Goal: Book appointment/travel/reservation

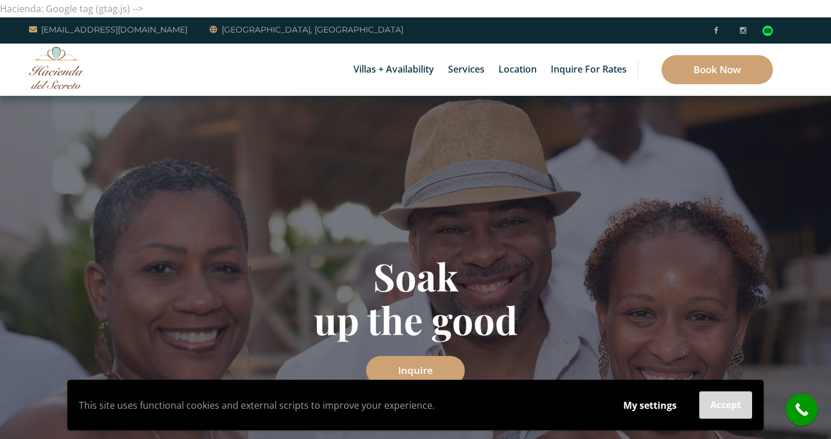
click at [738, 411] on button "Accept" at bounding box center [725, 404] width 53 height 27
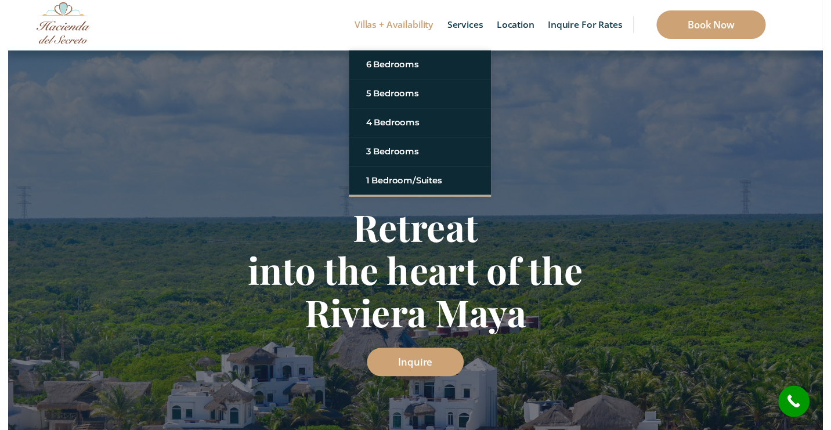
scroll to position [37, 0]
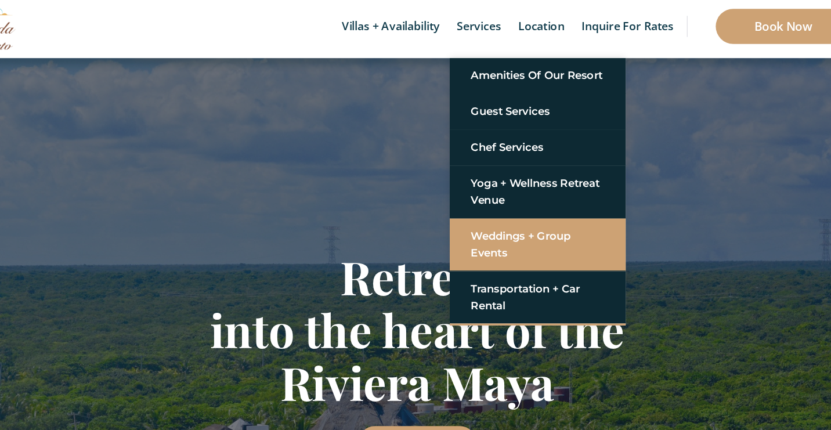
click at [460, 201] on link "Weddings + Group Events" at bounding box center [515, 213] width 110 height 35
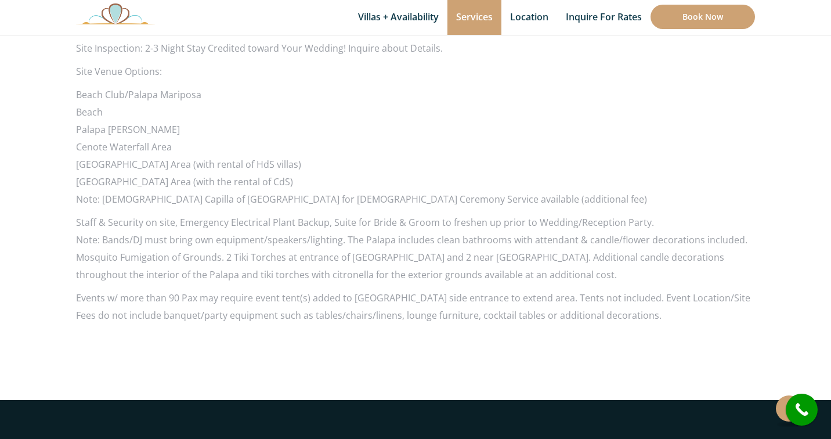
scroll to position [1235, 0]
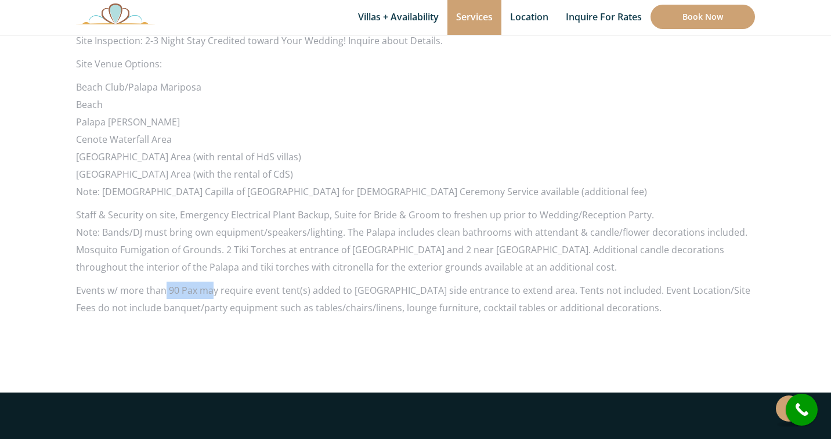
drag, startPoint x: 199, startPoint y: 269, endPoint x: 210, endPoint y: 268, distance: 11.1
click at [211, 282] on p "Events w/ more than 90 Pax may require event tent(s) added to Palapa beach side…" at bounding box center [415, 299] width 679 height 35
click at [245, 282] on p "Events w/ more than 90 Pax may require event tent(s) added to Palapa beach side…" at bounding box center [415, 299] width 679 height 35
drag, startPoint x: 244, startPoint y: 269, endPoint x: 327, endPoint y: 269, distance: 82.4
click at [328, 282] on p "Events w/ more than 90 Pax may require event tent(s) added to Palapa beach side…" at bounding box center [415, 299] width 679 height 35
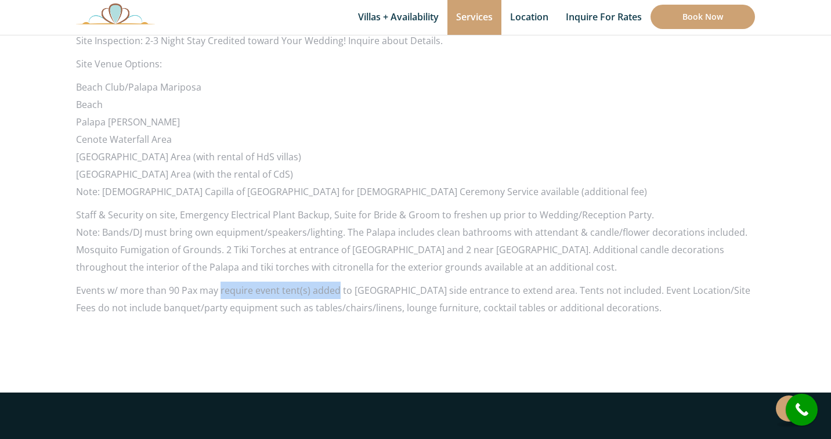
click at [327, 282] on p "Events w/ more than 90 Pax may require event tent(s) added to Palapa beach side…" at bounding box center [415, 299] width 679 height 35
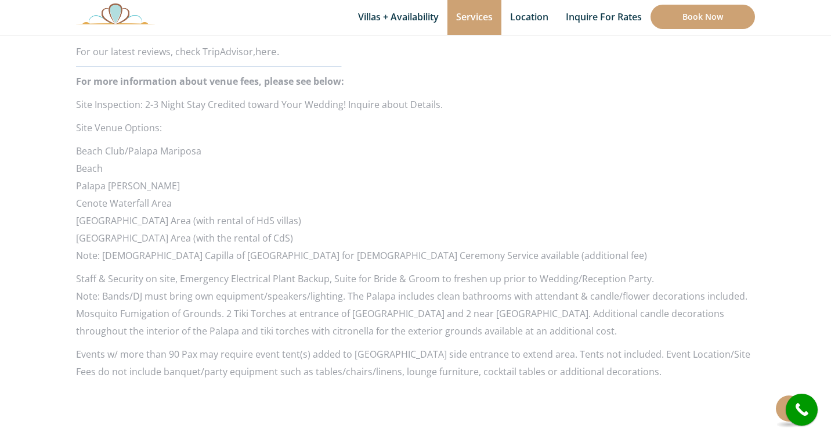
scroll to position [1172, 0]
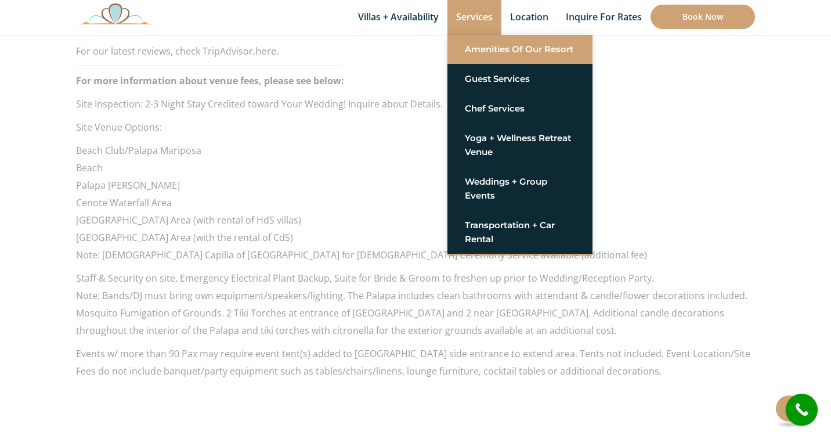
click at [509, 48] on link "Amenities of Our Resort" at bounding box center [520, 49] width 110 height 21
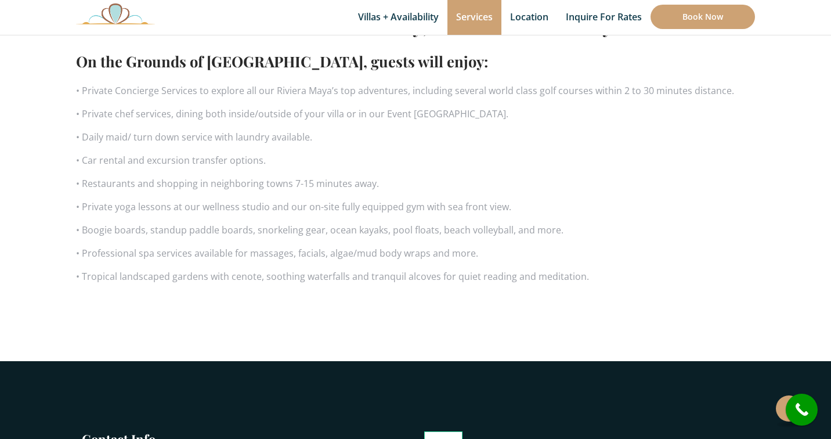
scroll to position [686, 0]
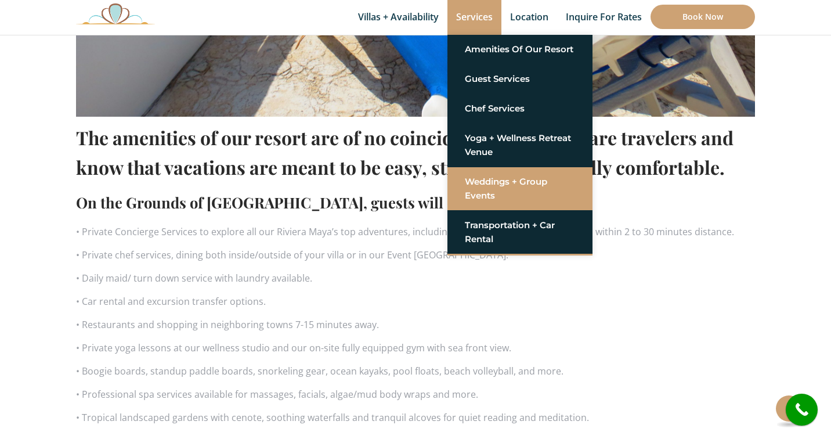
click at [510, 196] on link "Weddings + Group Events" at bounding box center [520, 188] width 110 height 35
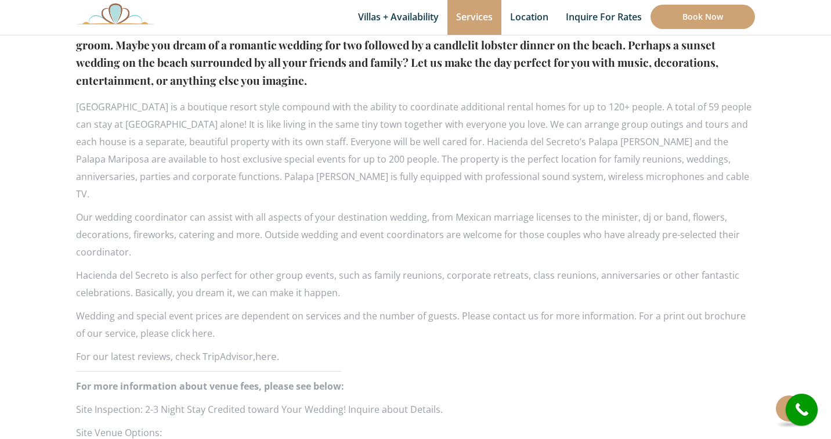
scroll to position [867, 0]
click at [170, 311] on p "Wedding and special event prices are dependent on services and the number of gu…" at bounding box center [415, 323] width 679 height 35
click at [157, 312] on p "Wedding and special event prices are dependent on services and the number of gu…" at bounding box center [415, 323] width 679 height 35
click at [178, 312] on p "Wedding and special event prices are dependent on services and the number of gu…" at bounding box center [415, 323] width 679 height 35
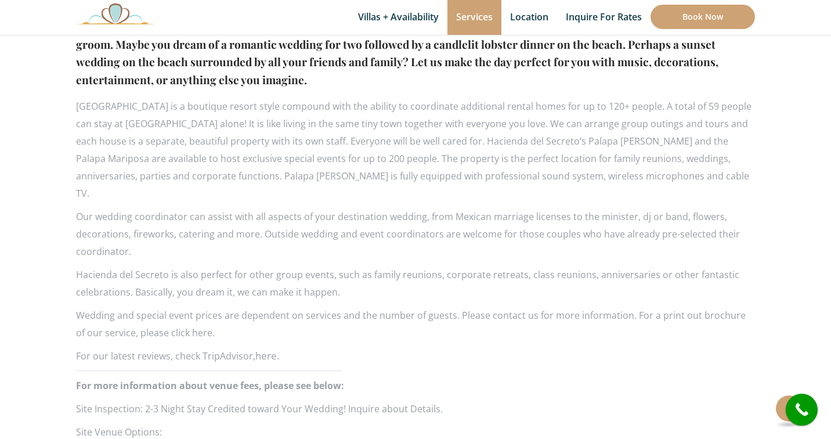
click at [121, 312] on p "Wedding and special event prices are dependent on services and the number of gu…" at bounding box center [415, 323] width 679 height 35
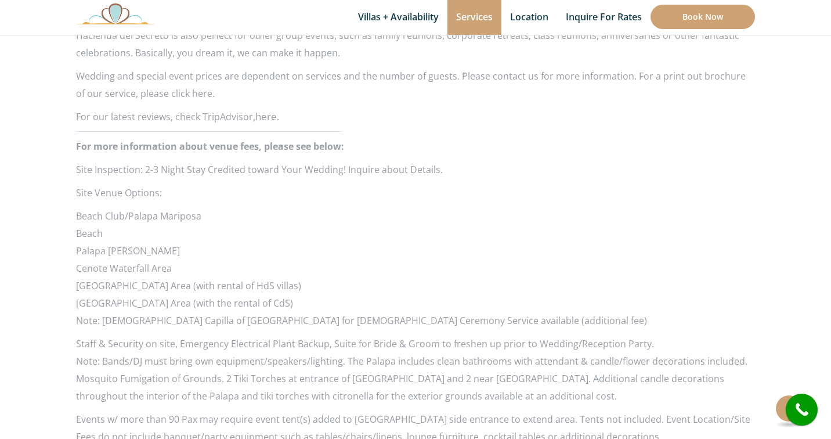
scroll to position [1123, 0]
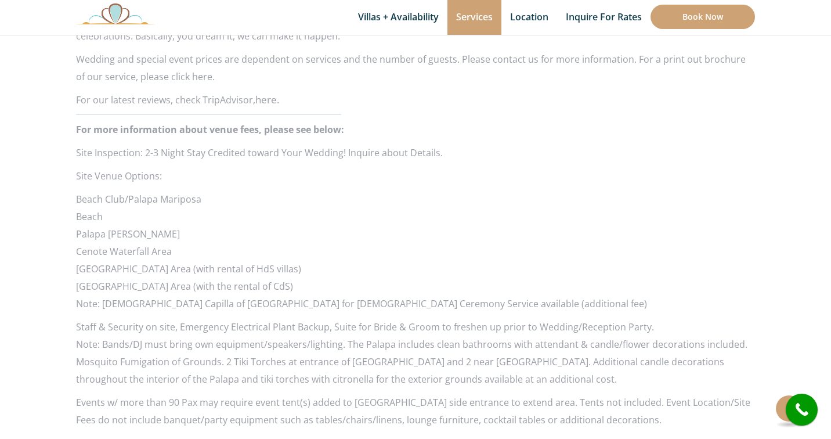
click at [383, 243] on li "Cenote Waterfall Area" at bounding box center [415, 251] width 679 height 17
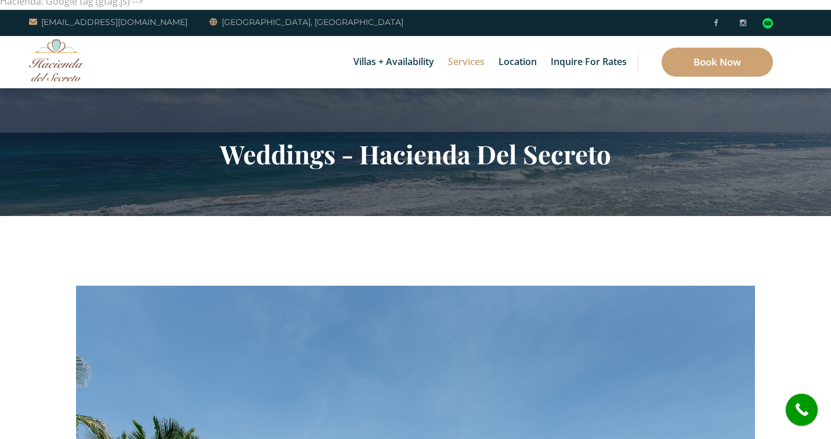
scroll to position [7, 0]
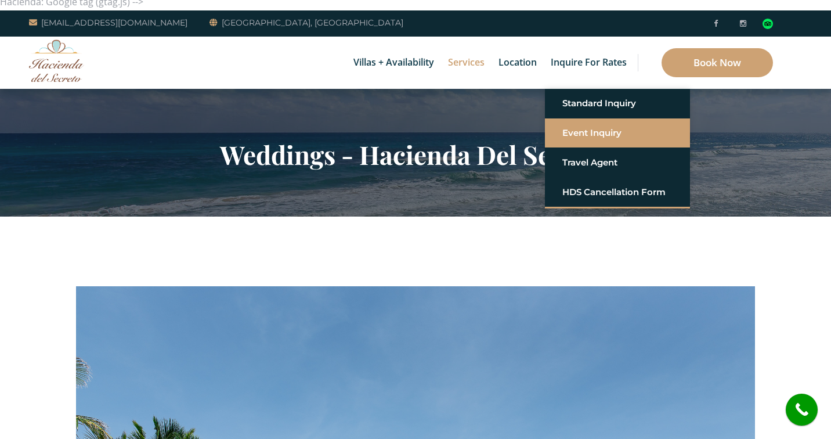
click at [594, 128] on link "Event Inquiry" at bounding box center [617, 132] width 110 height 21
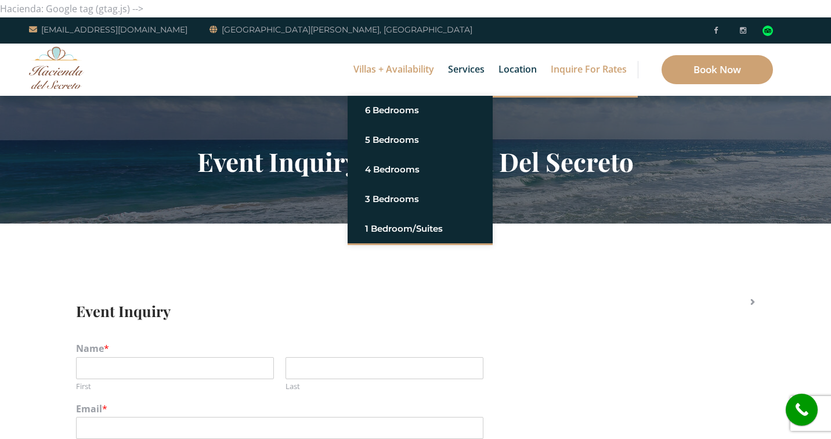
click at [383, 73] on link "Villas + Availability" at bounding box center [394, 70] width 92 height 52
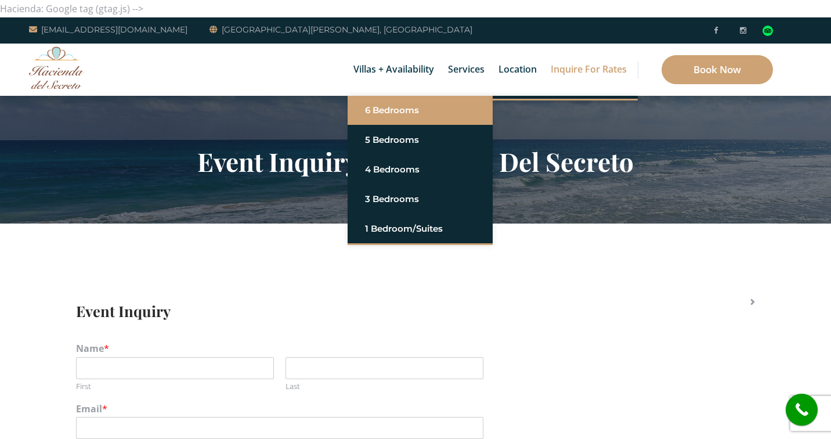
click at [383, 107] on link "6 Bedrooms" at bounding box center [420, 110] width 110 height 21
click at [393, 117] on link "6 Bedrooms" at bounding box center [420, 110] width 110 height 21
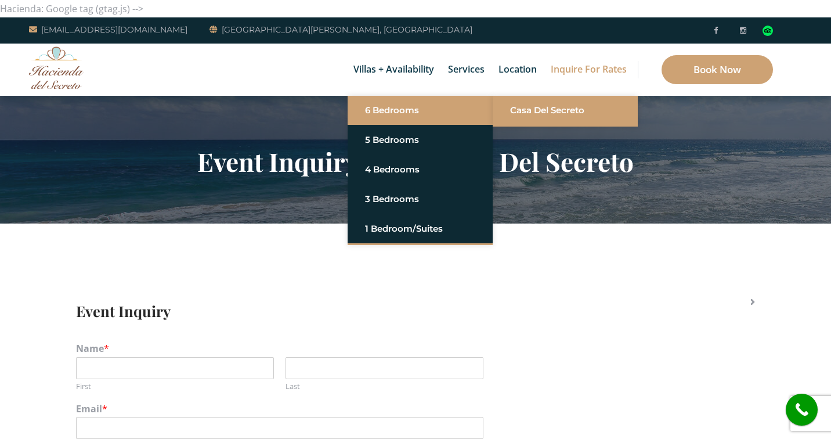
click at [548, 111] on link "Casa del Secreto" at bounding box center [565, 110] width 110 height 21
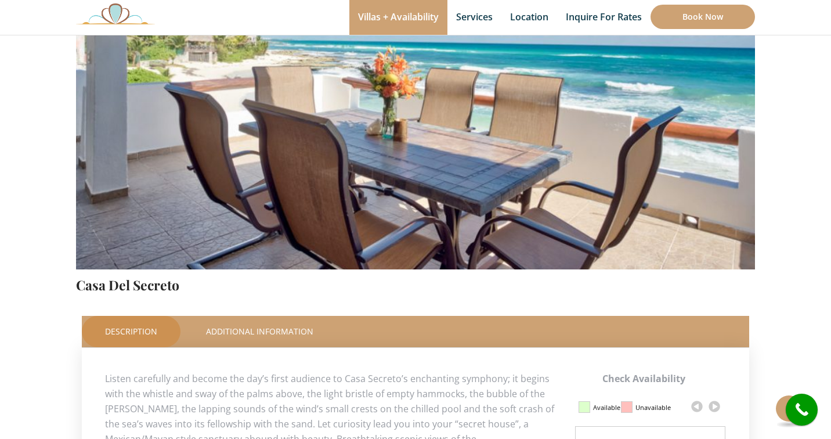
scroll to position [47, 0]
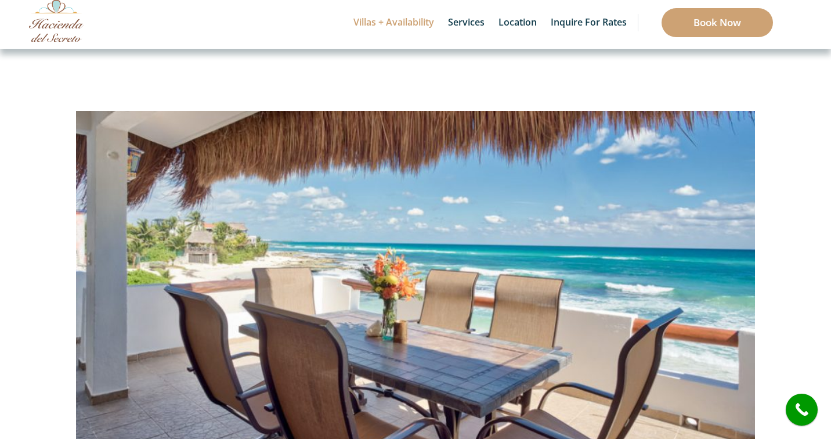
click at [59, 23] on img at bounding box center [56, 20] width 55 height 42
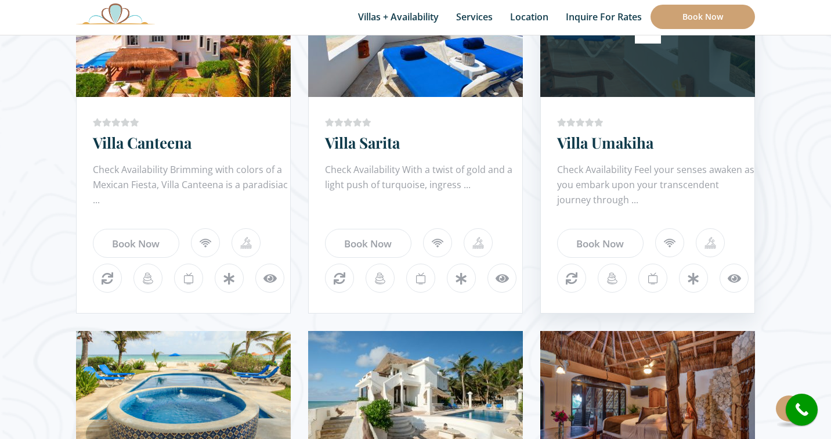
scroll to position [843, 0]
